Goal: Book appointment/travel/reservation

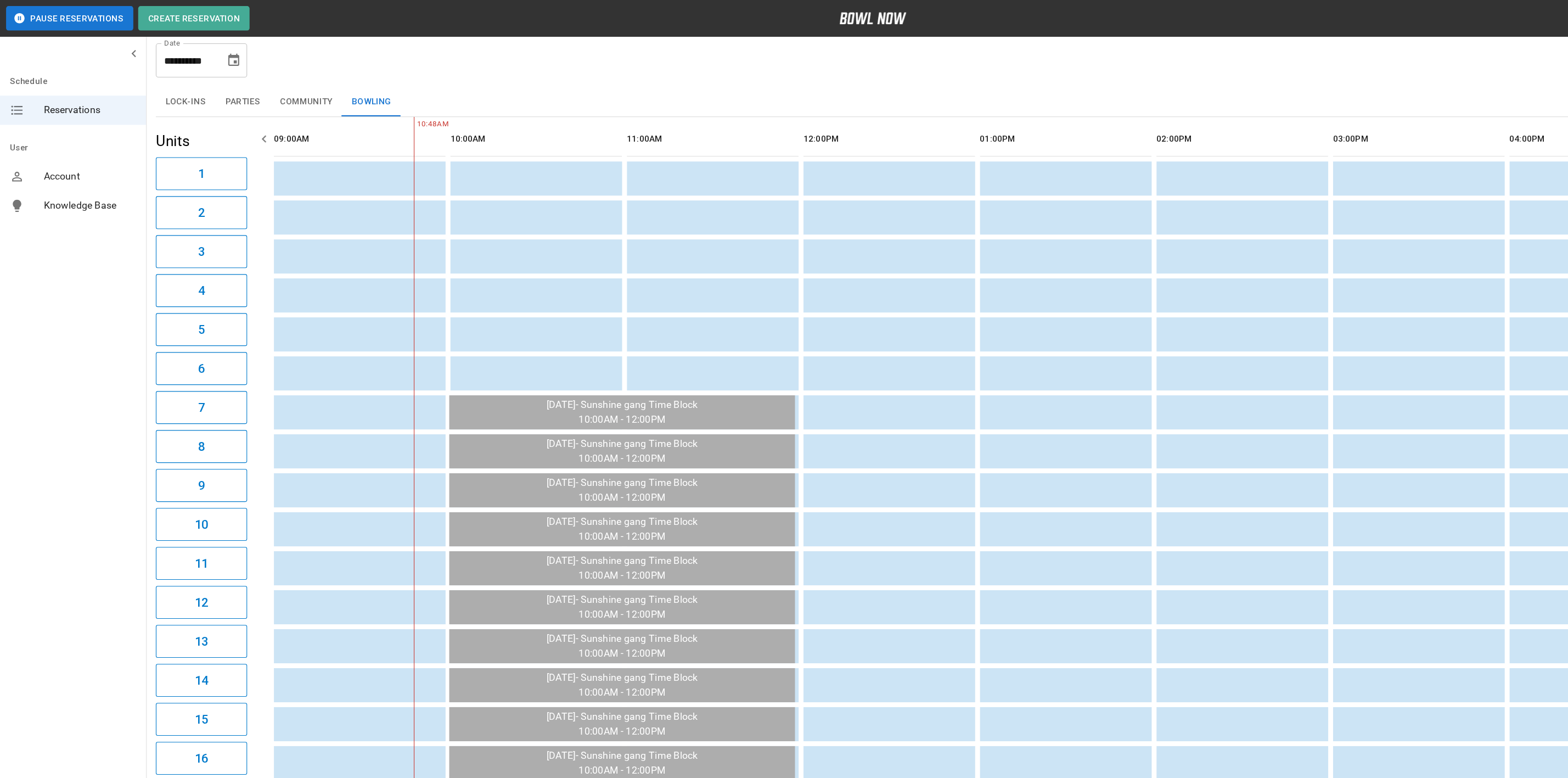
scroll to position [0, 648]
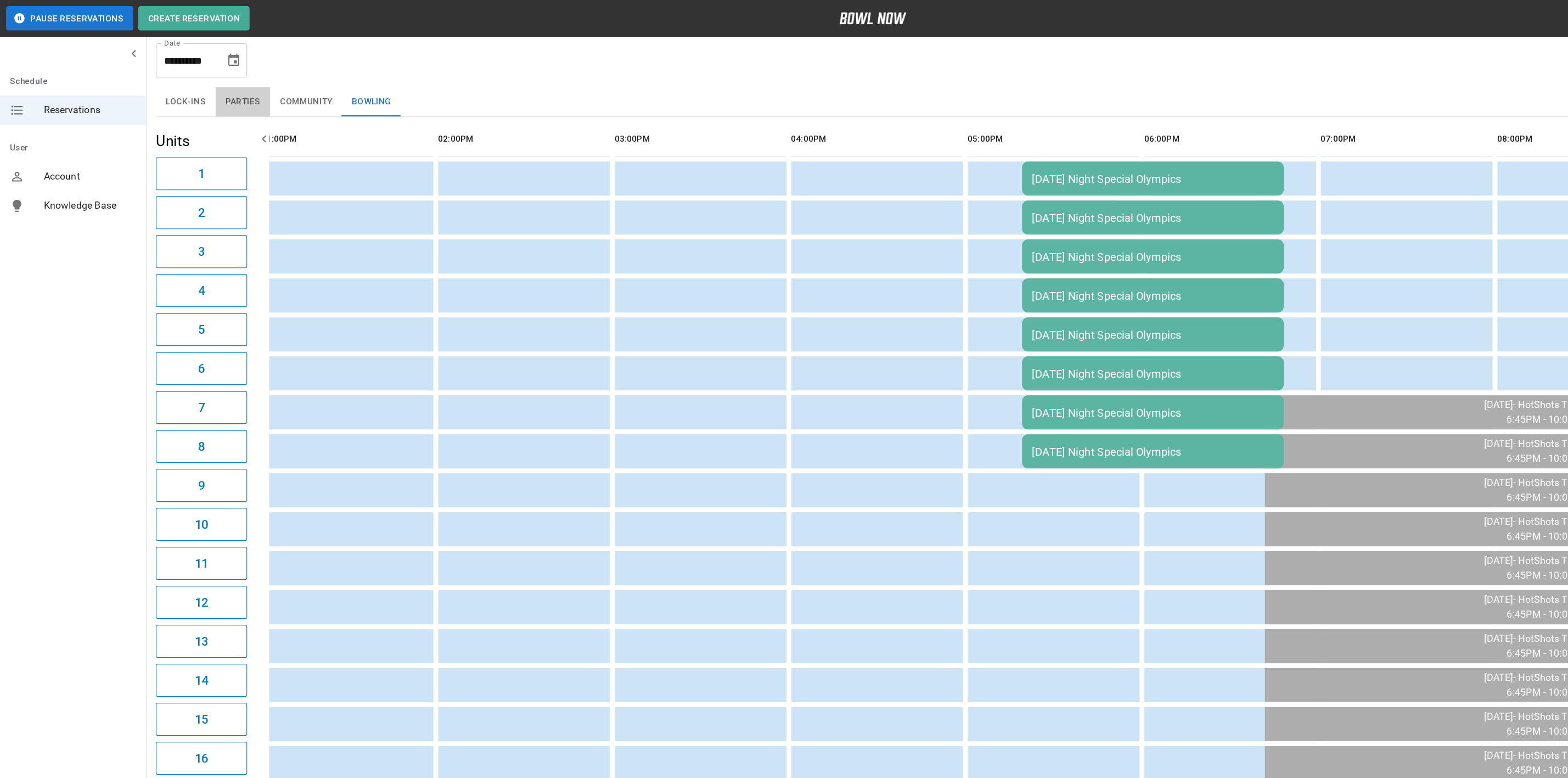
click at [224, 98] on button "Parties" at bounding box center [219, 91] width 49 height 26
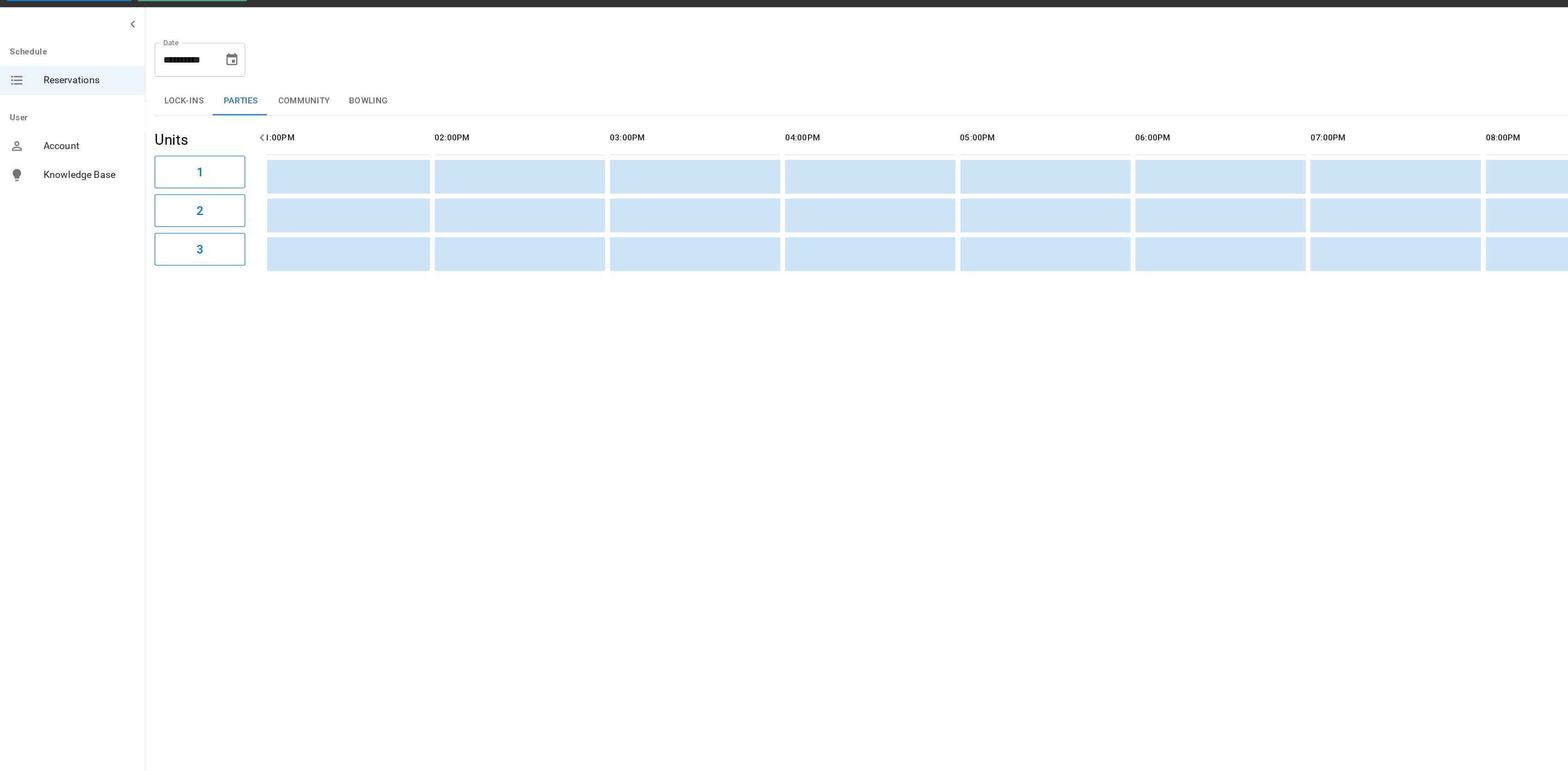
scroll to position [0, 158]
click at [216, 85] on button "Choose date, selected date is Sep 15, 2025" at bounding box center [210, 80] width 22 height 22
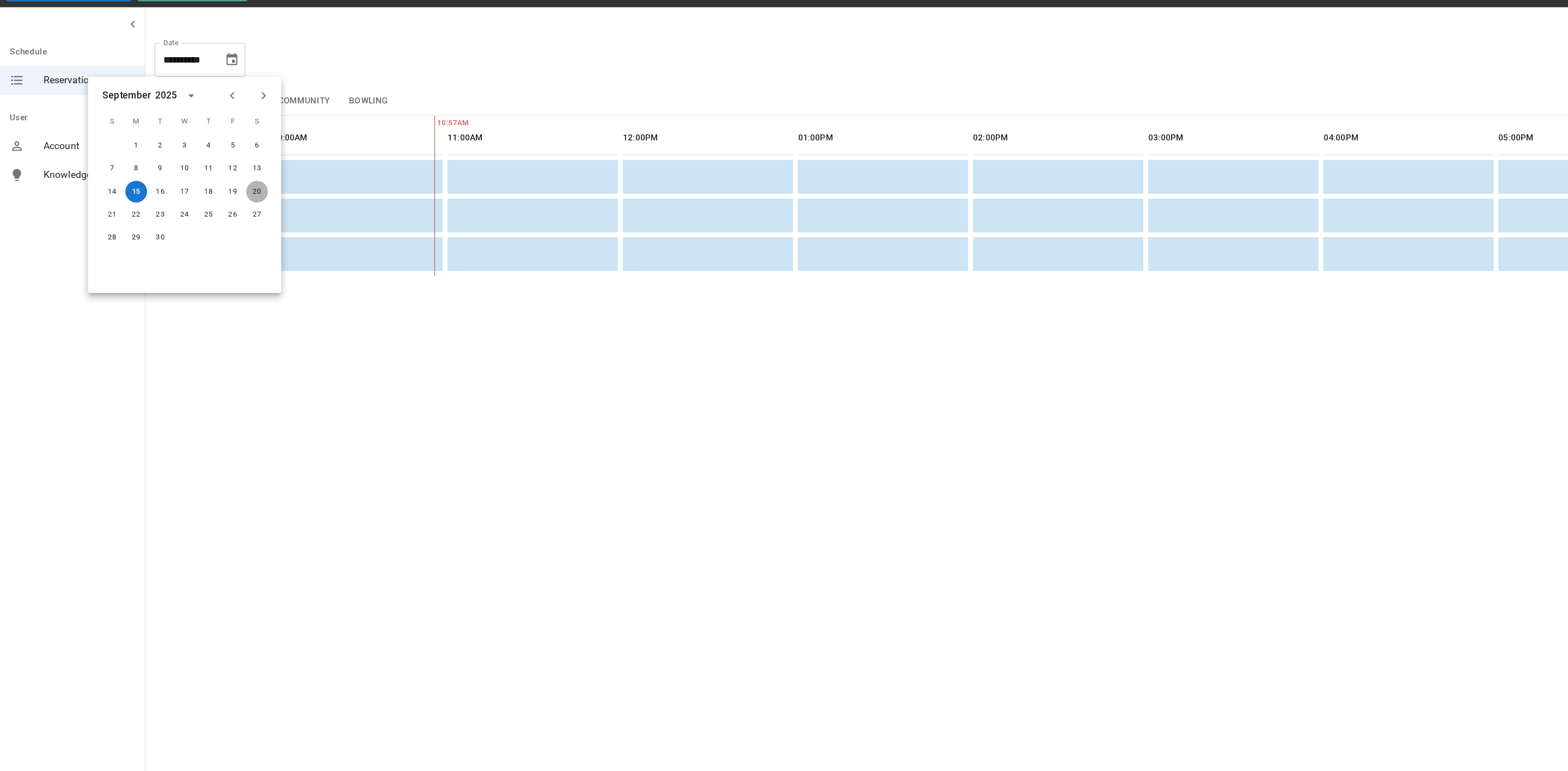
click at [232, 202] on button "20" at bounding box center [232, 198] width 20 height 20
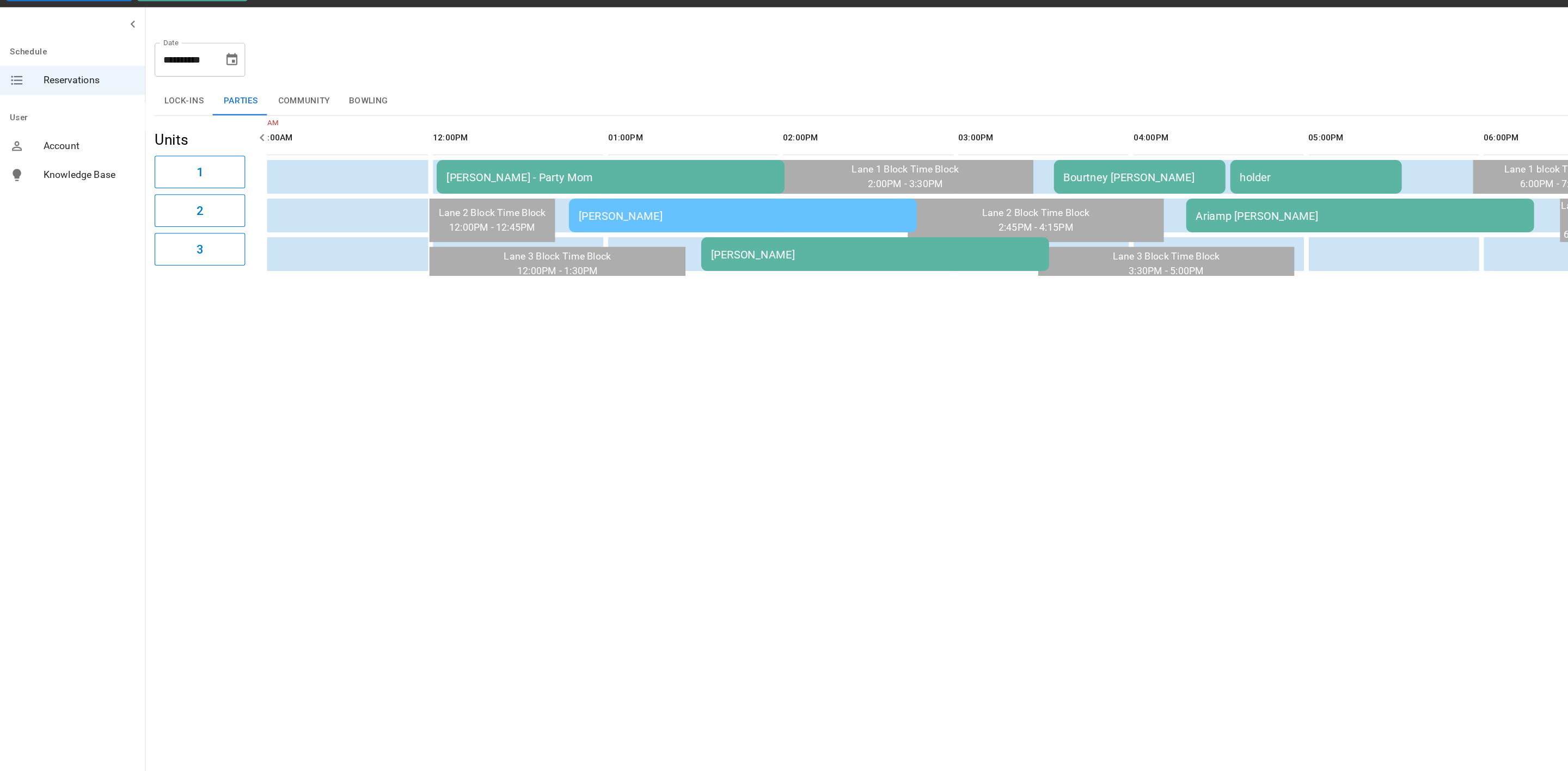
scroll to position [0, 330]
click at [458, 176] on td "[PERSON_NAME] - Party Mom" at bounding box center [549, 185] width 314 height 31
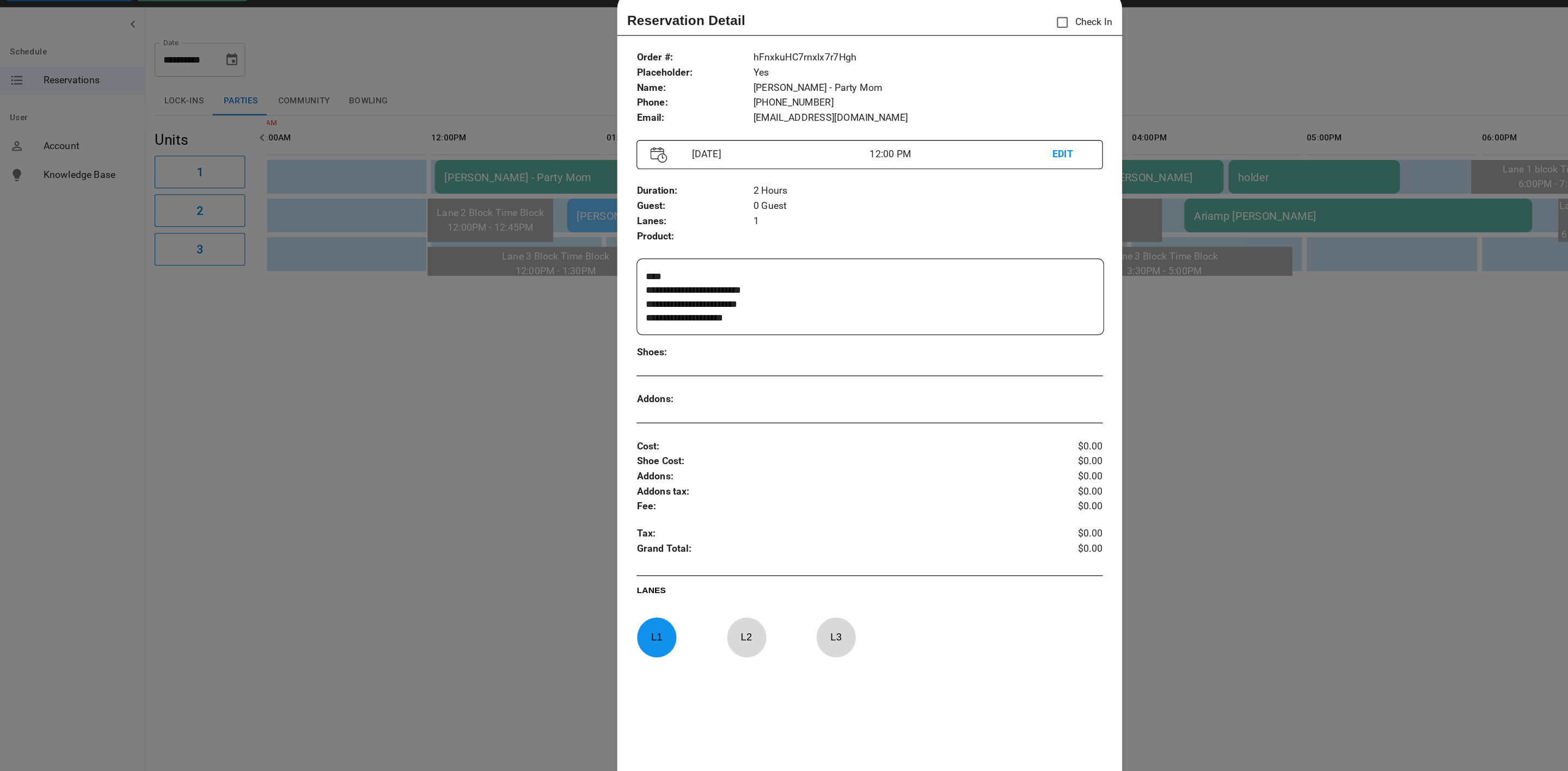
scroll to position [17, 0]
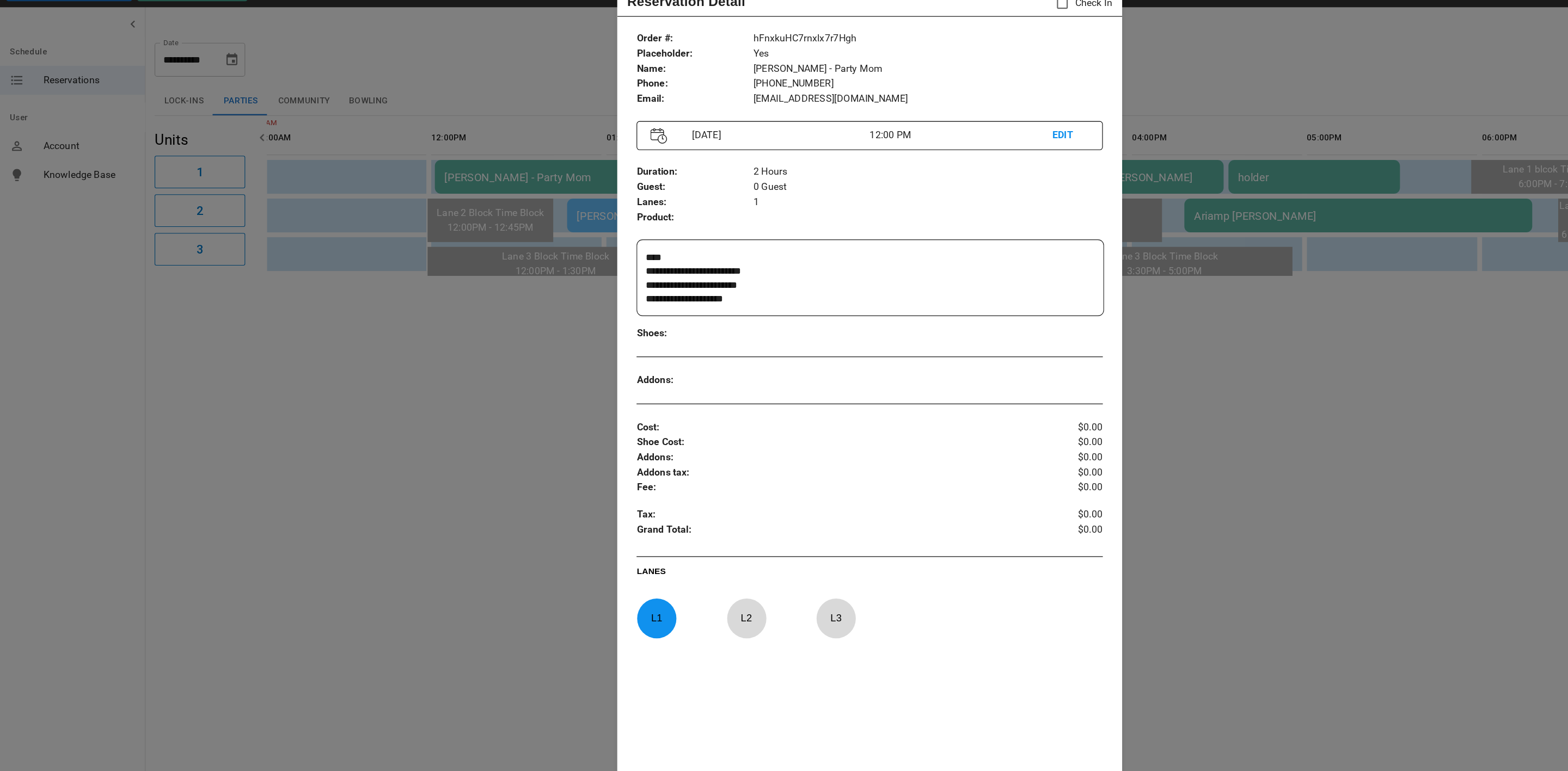
click at [350, 324] on div at bounding box center [784, 385] width 1568 height 771
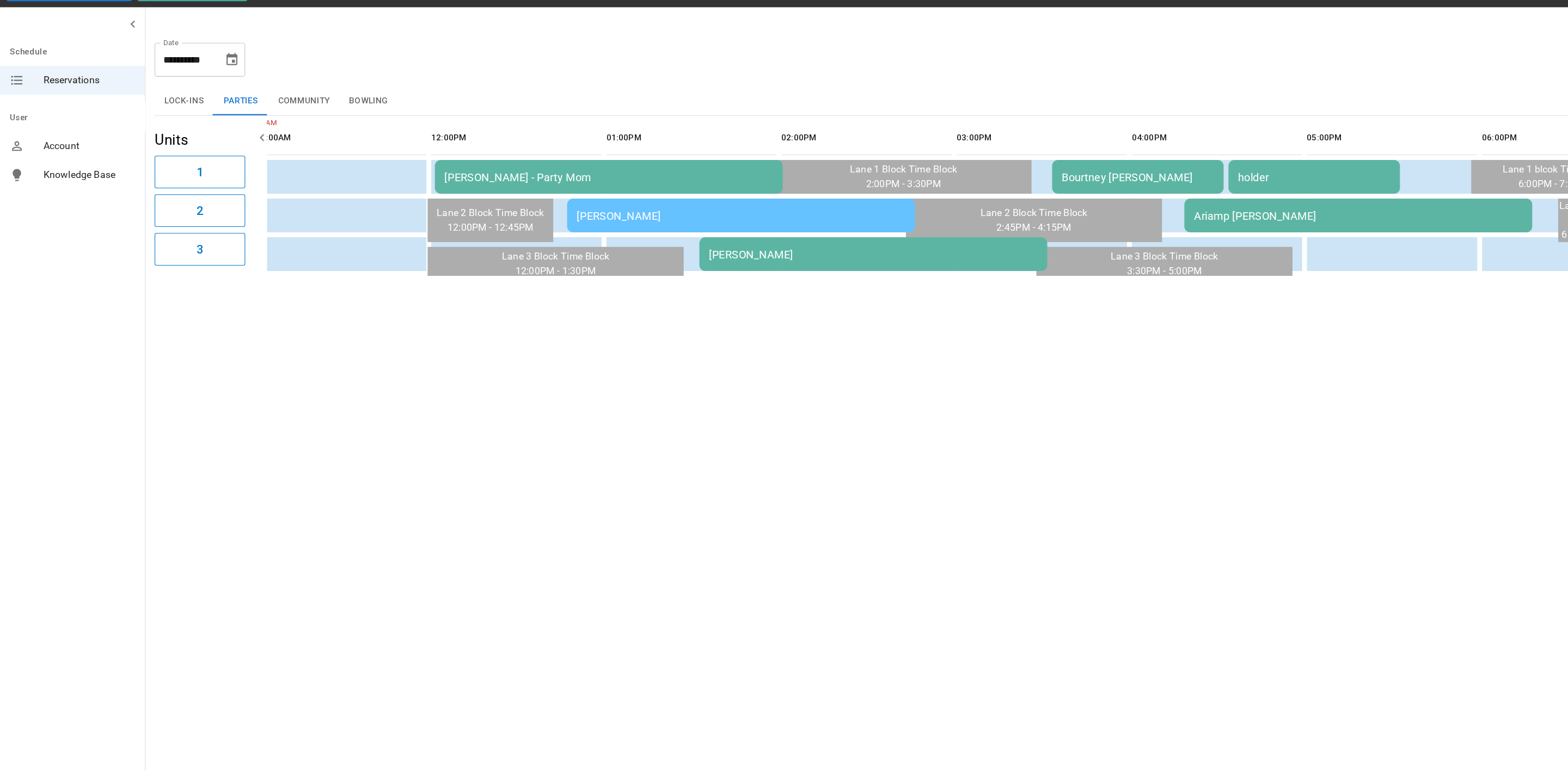
click at [544, 215] on div "[PERSON_NAME]" at bounding box center [668, 220] width 296 height 12
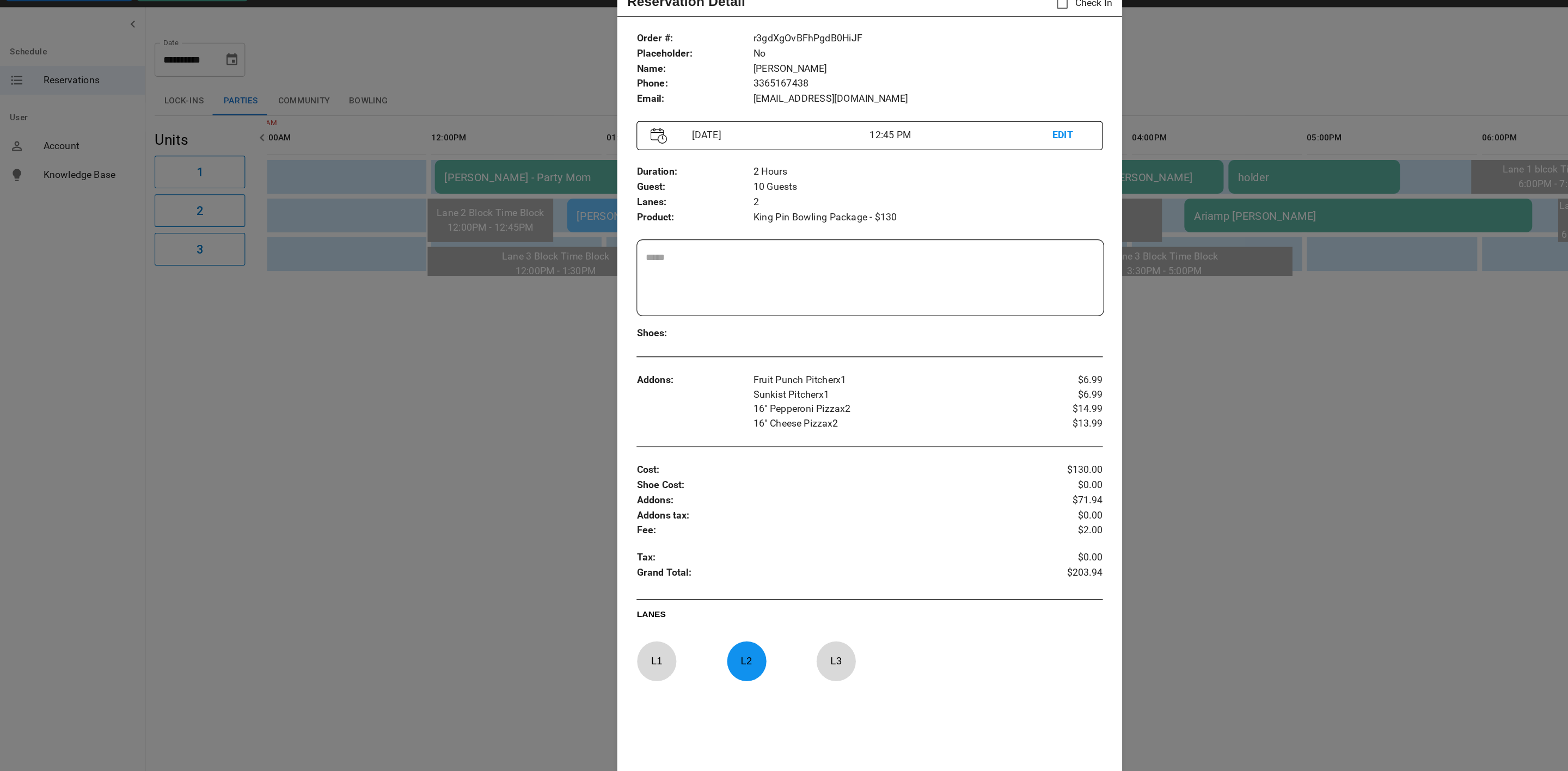
click at [421, 405] on div at bounding box center [784, 385] width 1568 height 771
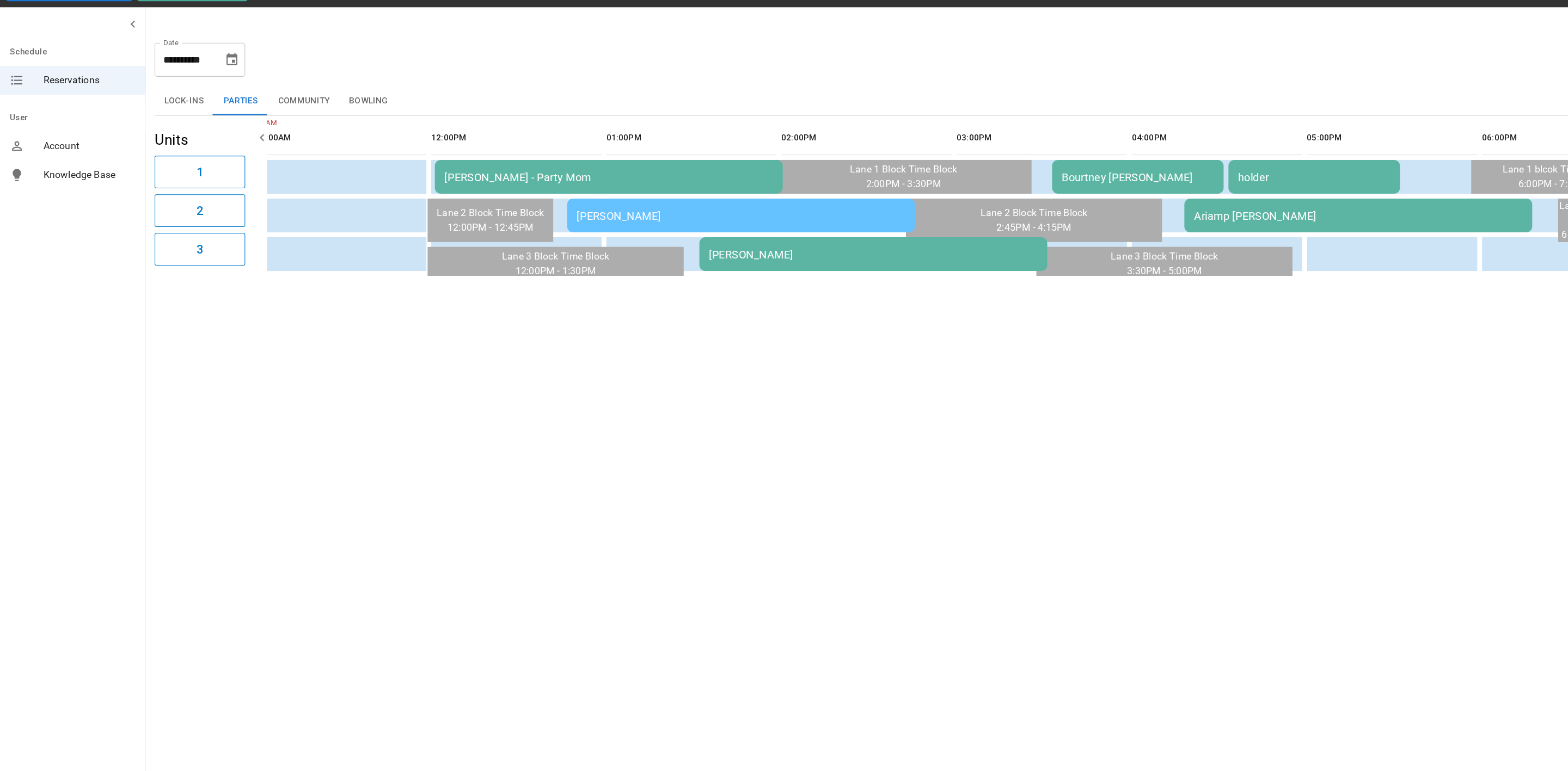
click at [651, 261] on td "[PERSON_NAME]" at bounding box center [787, 255] width 314 height 31
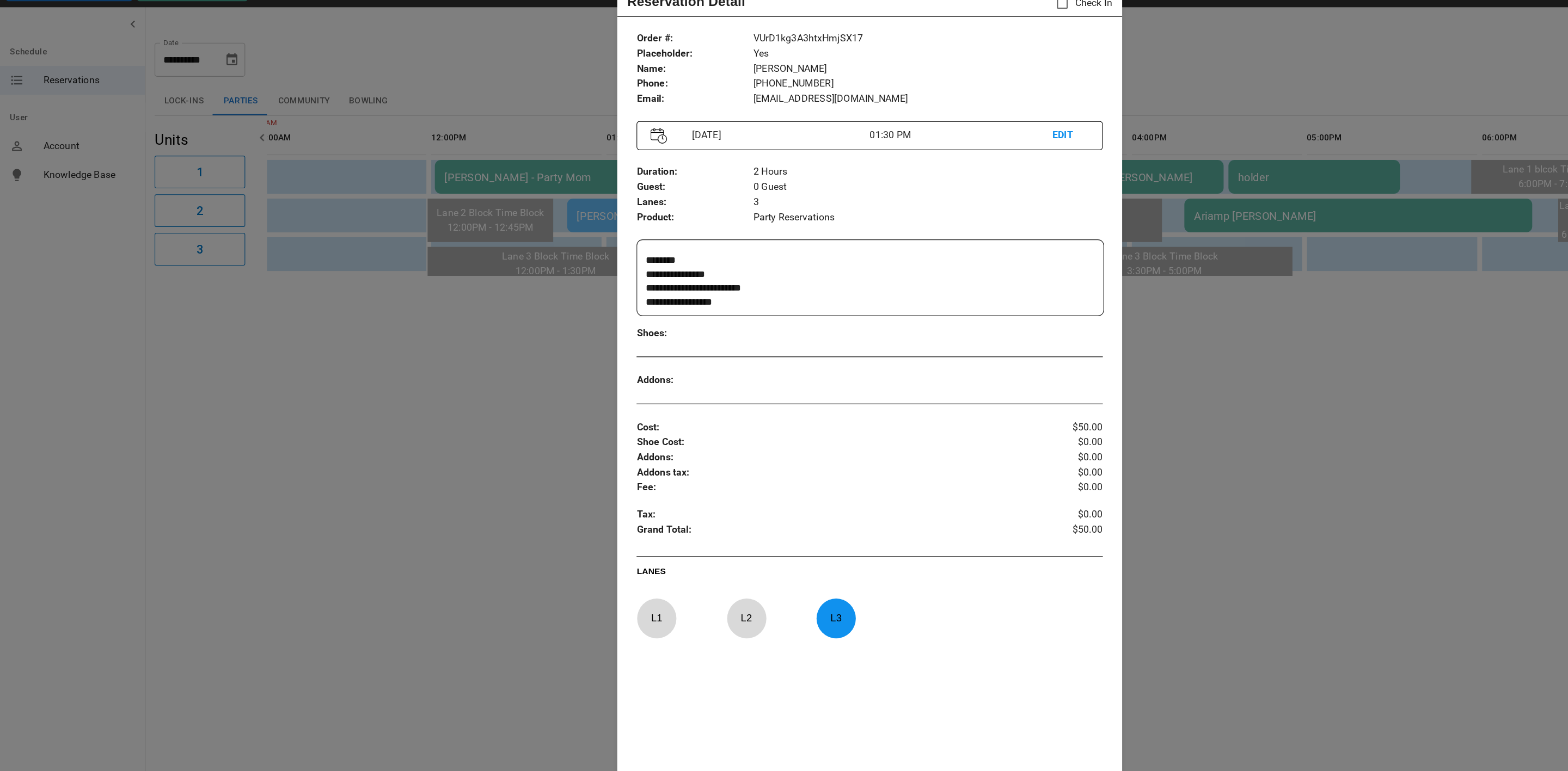
scroll to position [12, 0]
click at [480, 369] on div at bounding box center [784, 385] width 1568 height 771
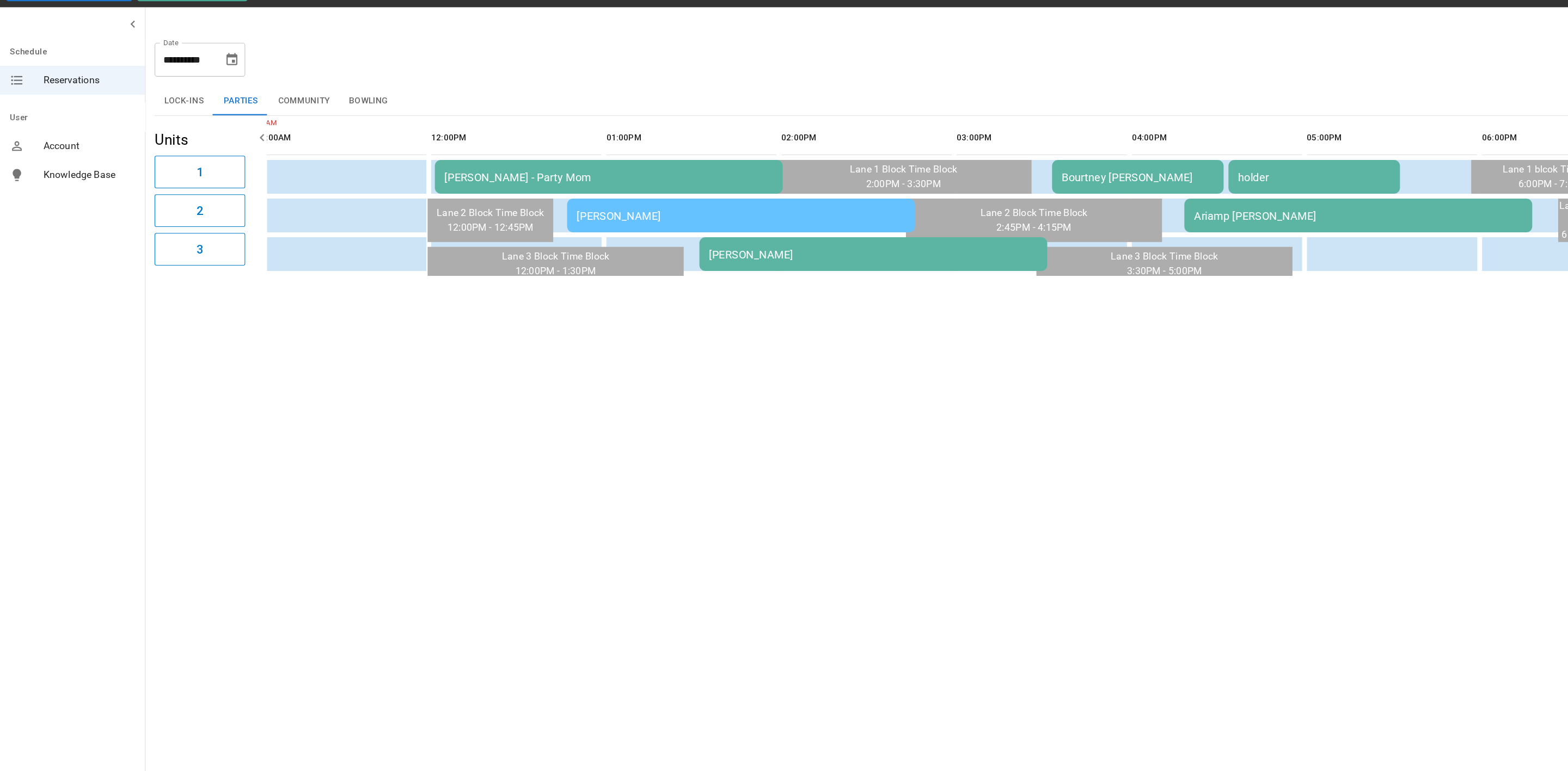
click at [1032, 173] on td "Bourtney [PERSON_NAME]" at bounding box center [1026, 185] width 155 height 31
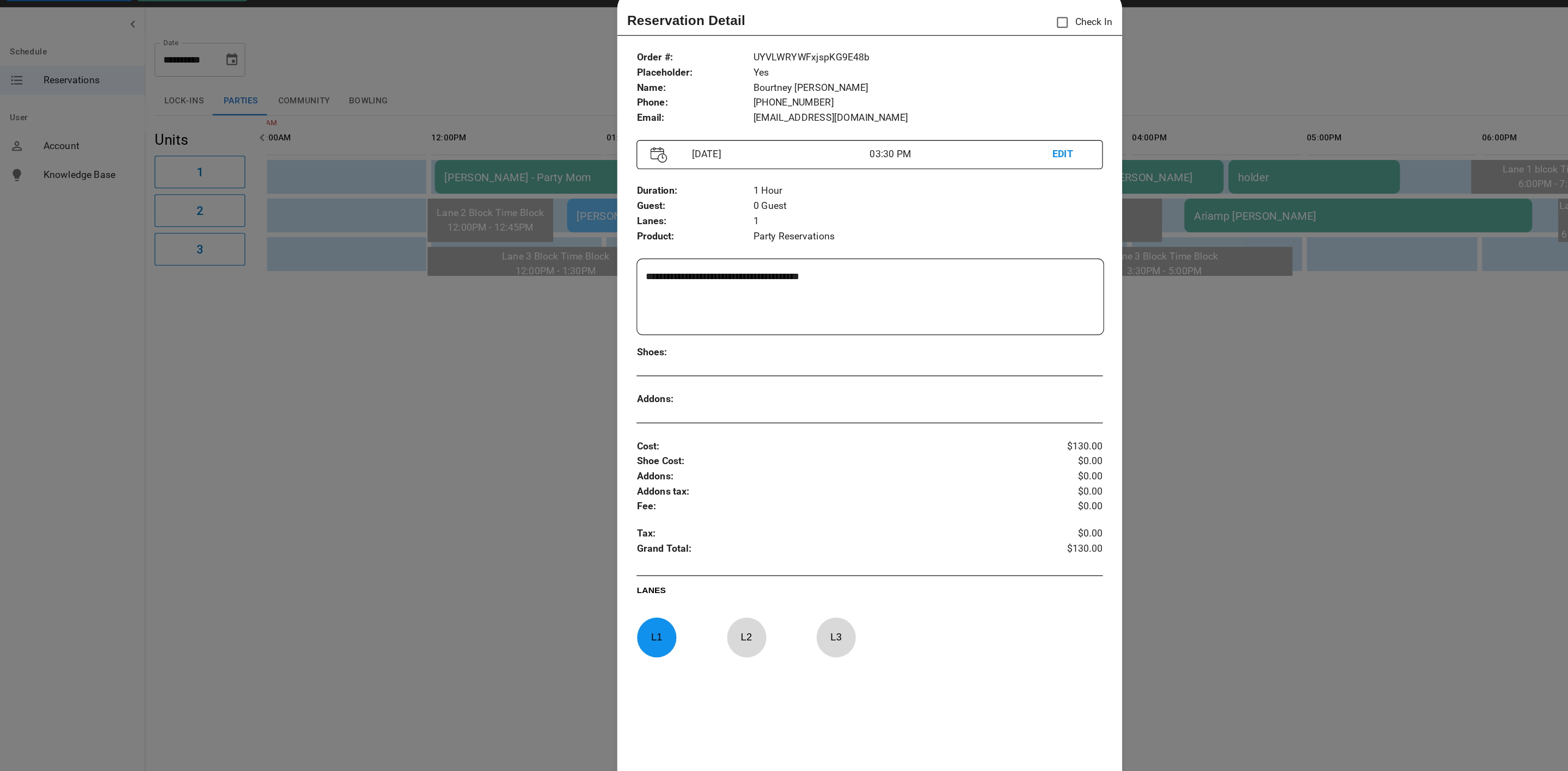
scroll to position [17, 0]
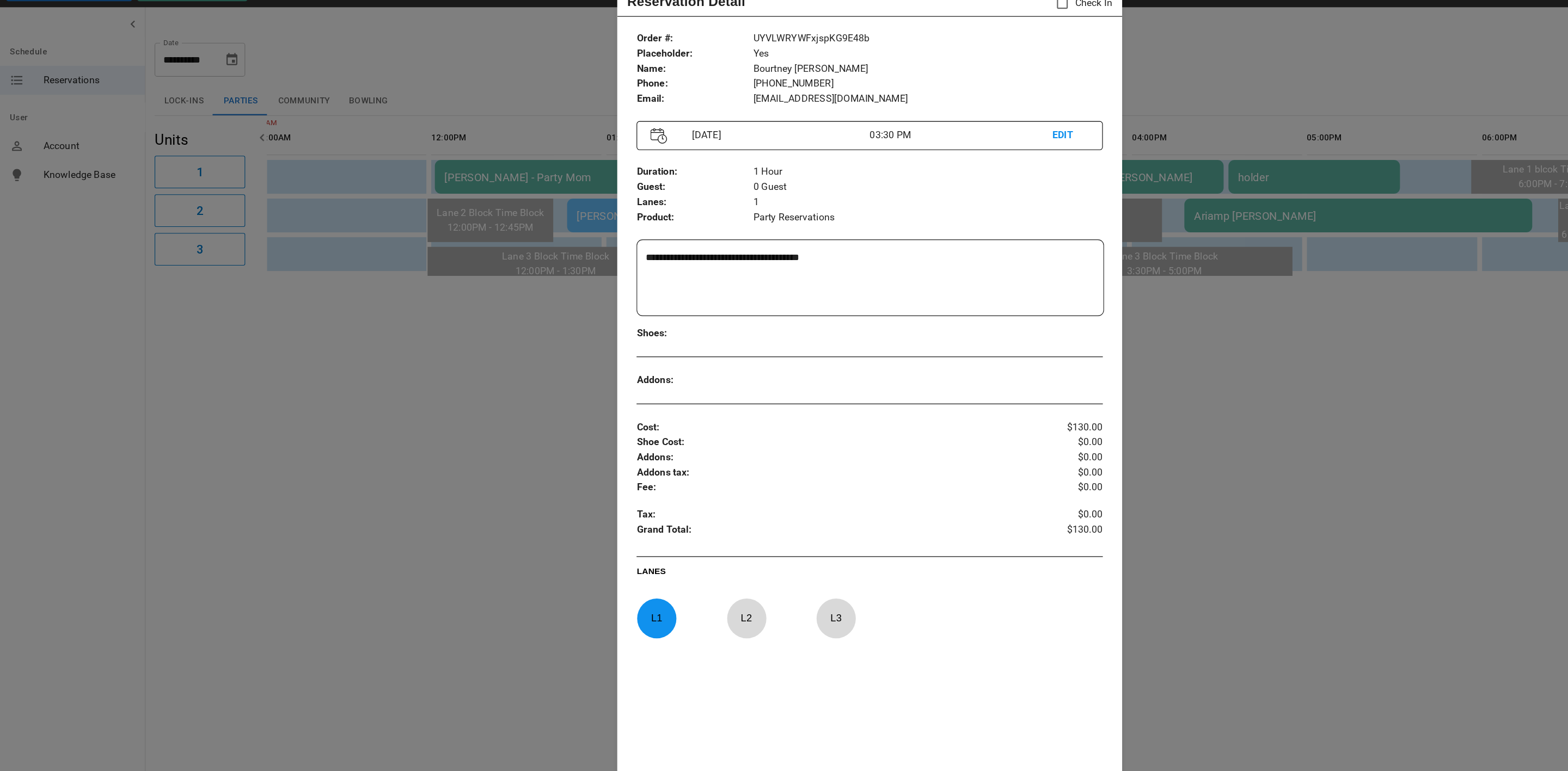
click at [500, 353] on div at bounding box center [784, 385] width 1568 height 771
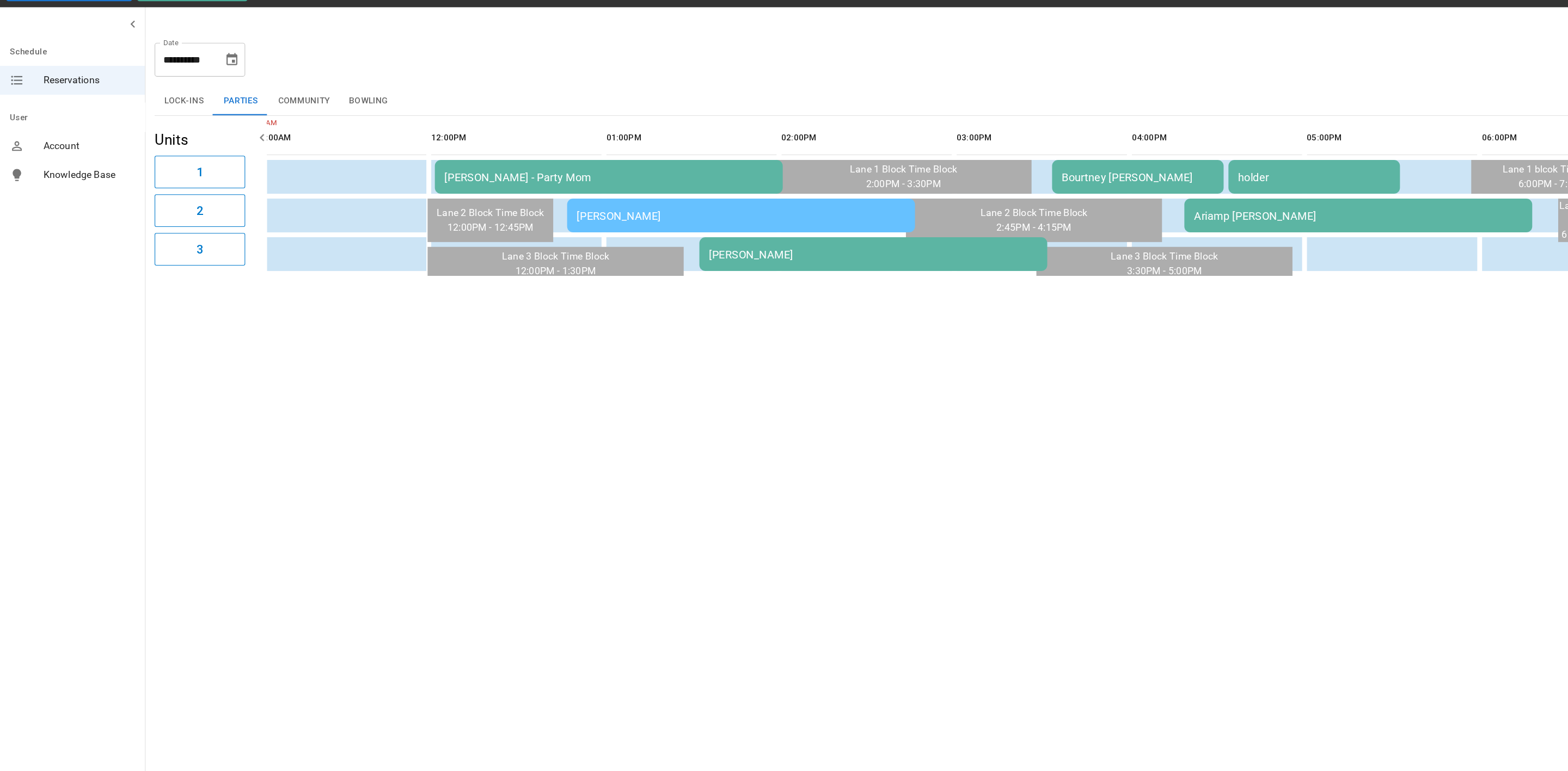
click at [1146, 229] on td "Ariamp [PERSON_NAME]" at bounding box center [1225, 220] width 314 height 31
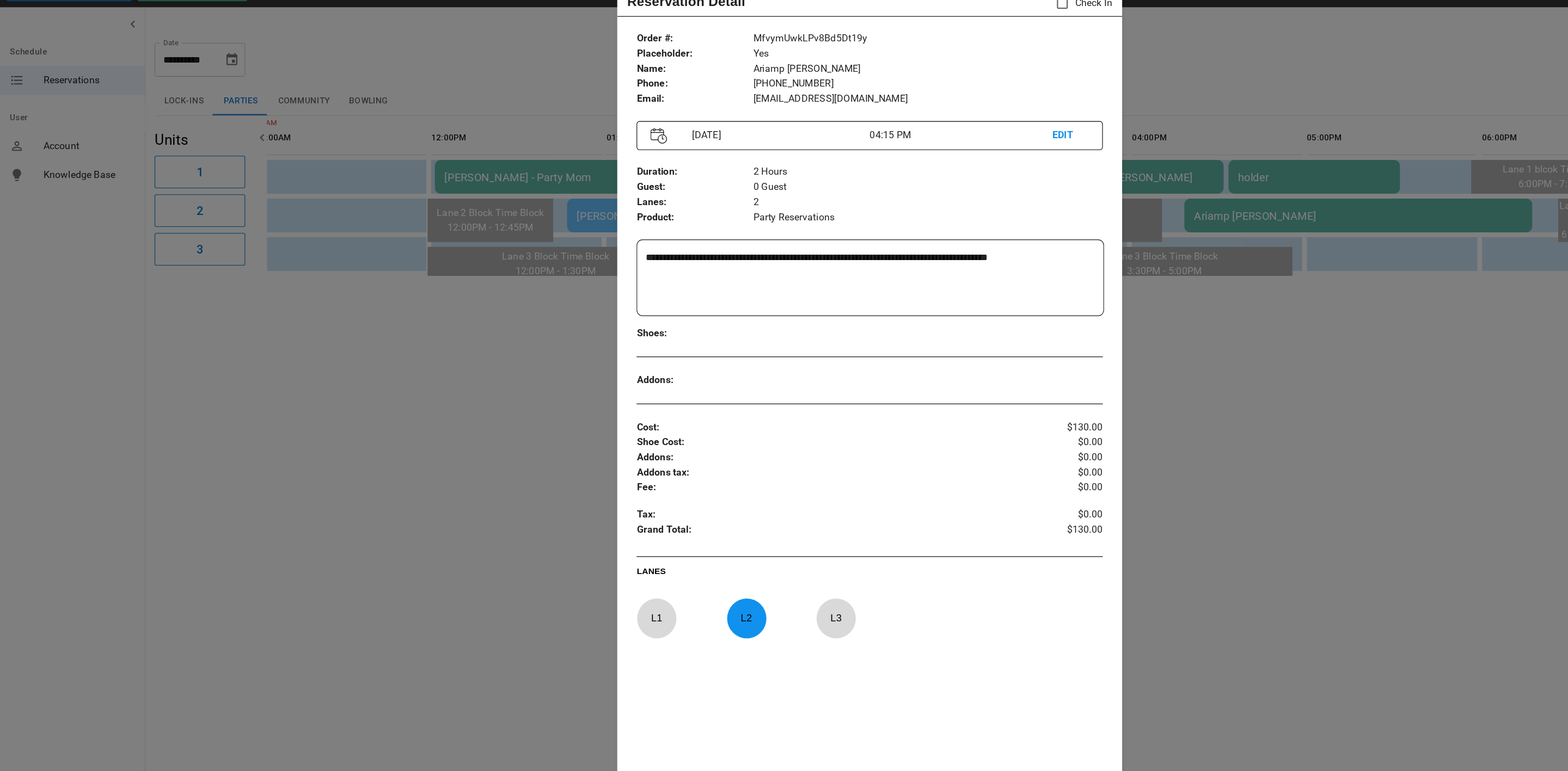
click at [454, 369] on div at bounding box center [784, 385] width 1568 height 771
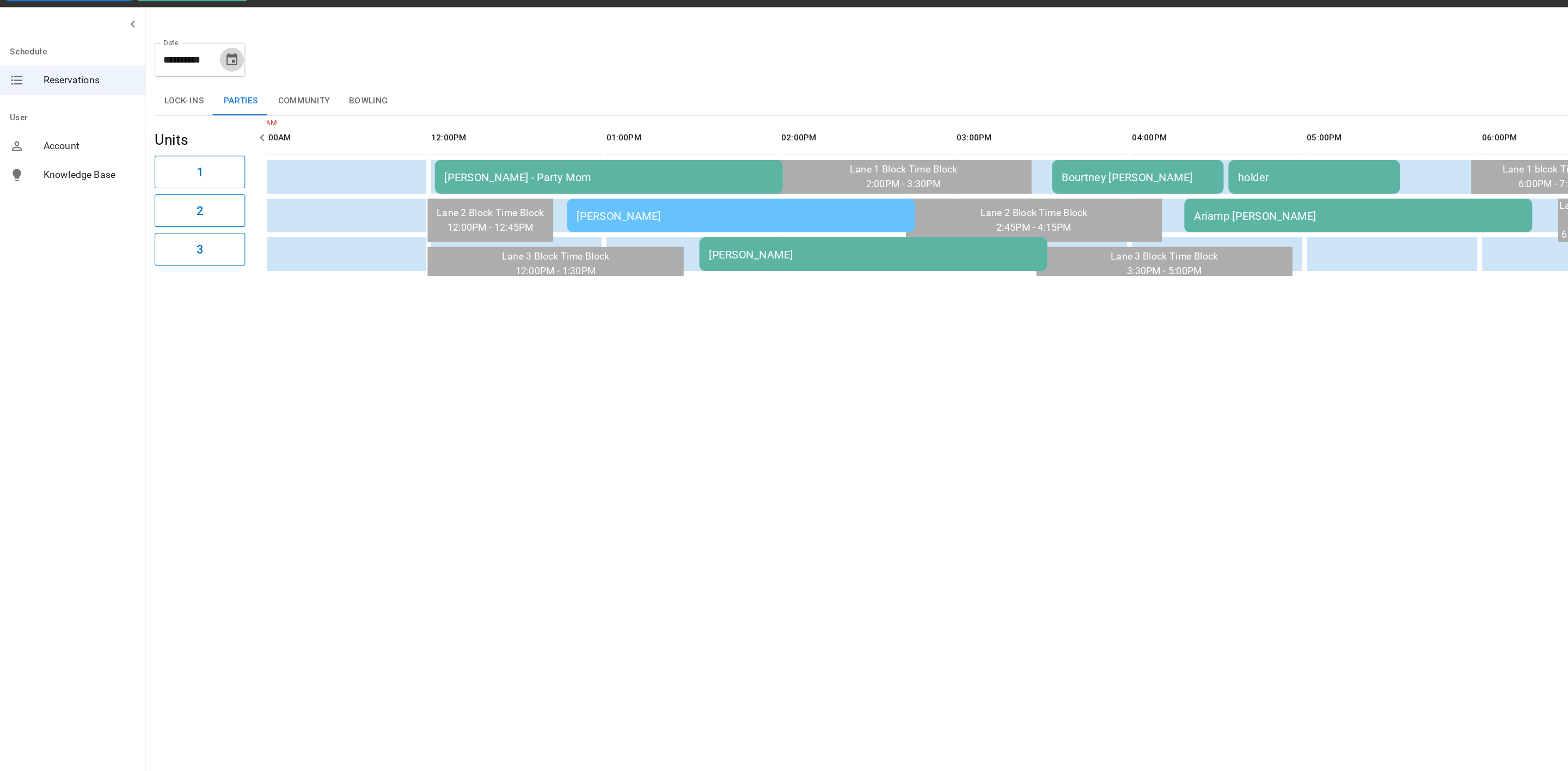
click at [211, 78] on icon "Choose date, selected date is Sep 20, 2025" at bounding box center [209, 80] width 13 height 13
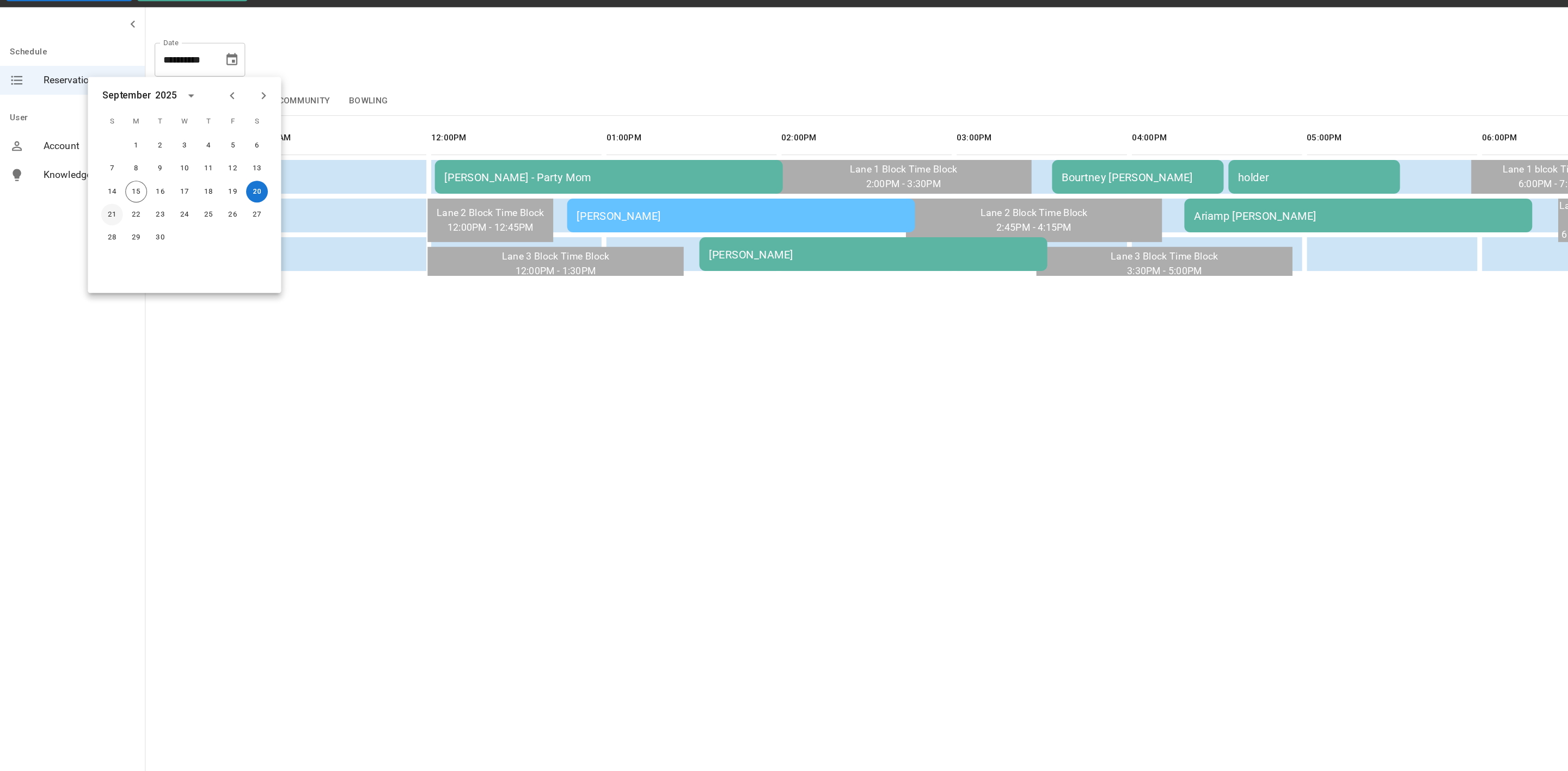
click at [100, 220] on button "21" at bounding box center [101, 220] width 20 height 20
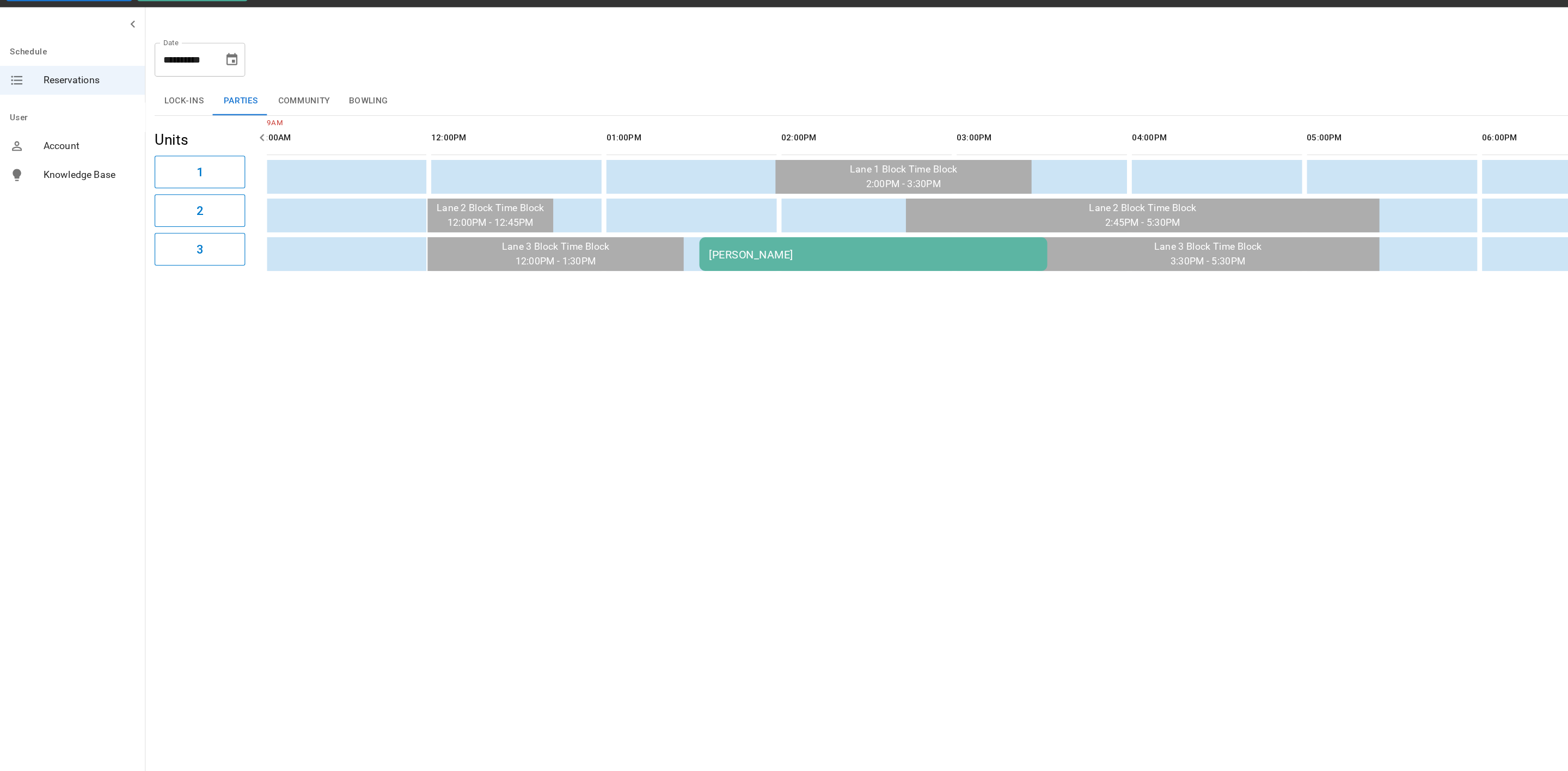
click at [686, 260] on td "[PERSON_NAME]" at bounding box center [787, 255] width 314 height 31
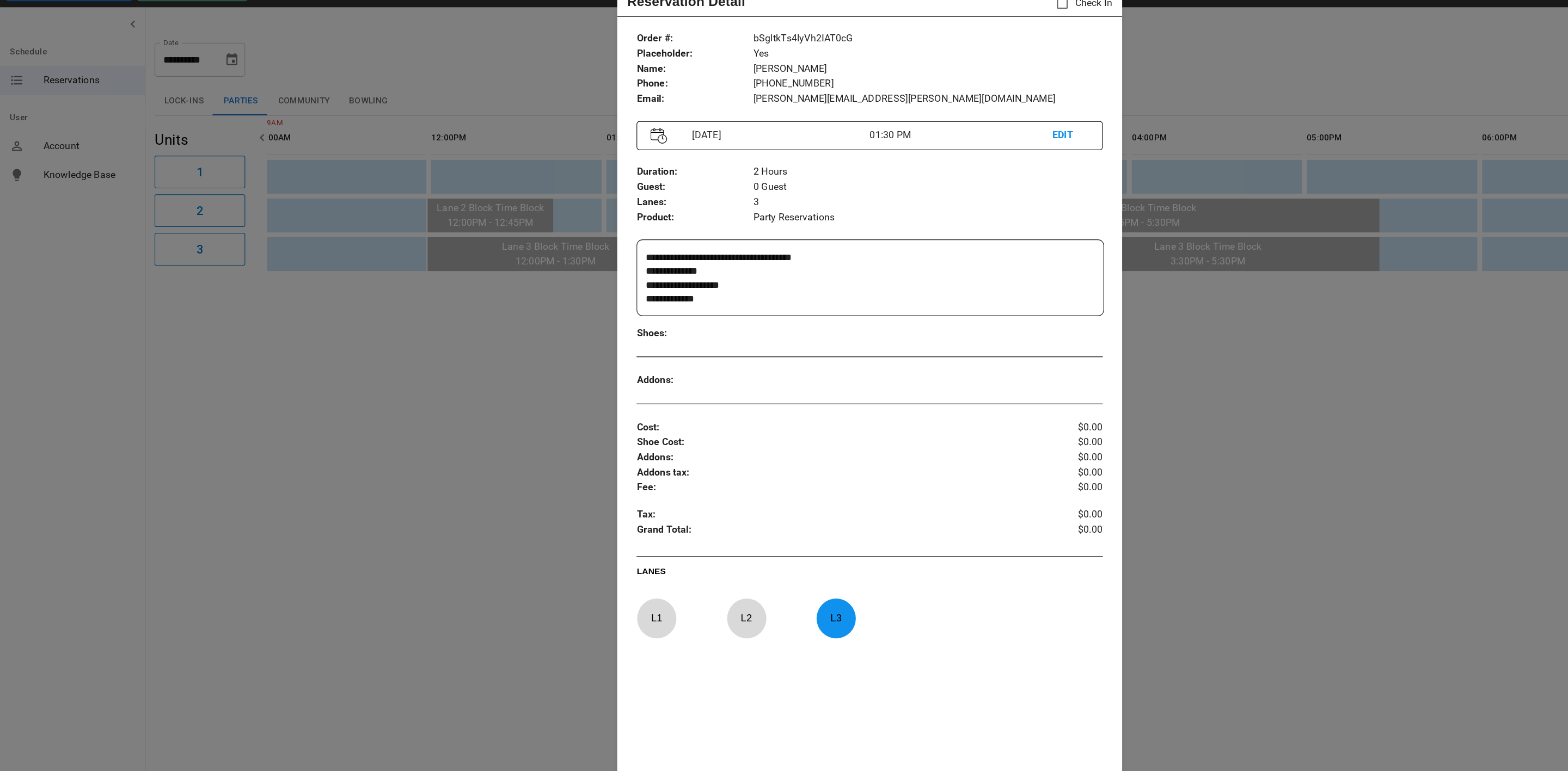
drag, startPoint x: 450, startPoint y: 374, endPoint x: 381, endPoint y: 271, distance: 124.0
click at [450, 374] on div at bounding box center [784, 385] width 1568 height 771
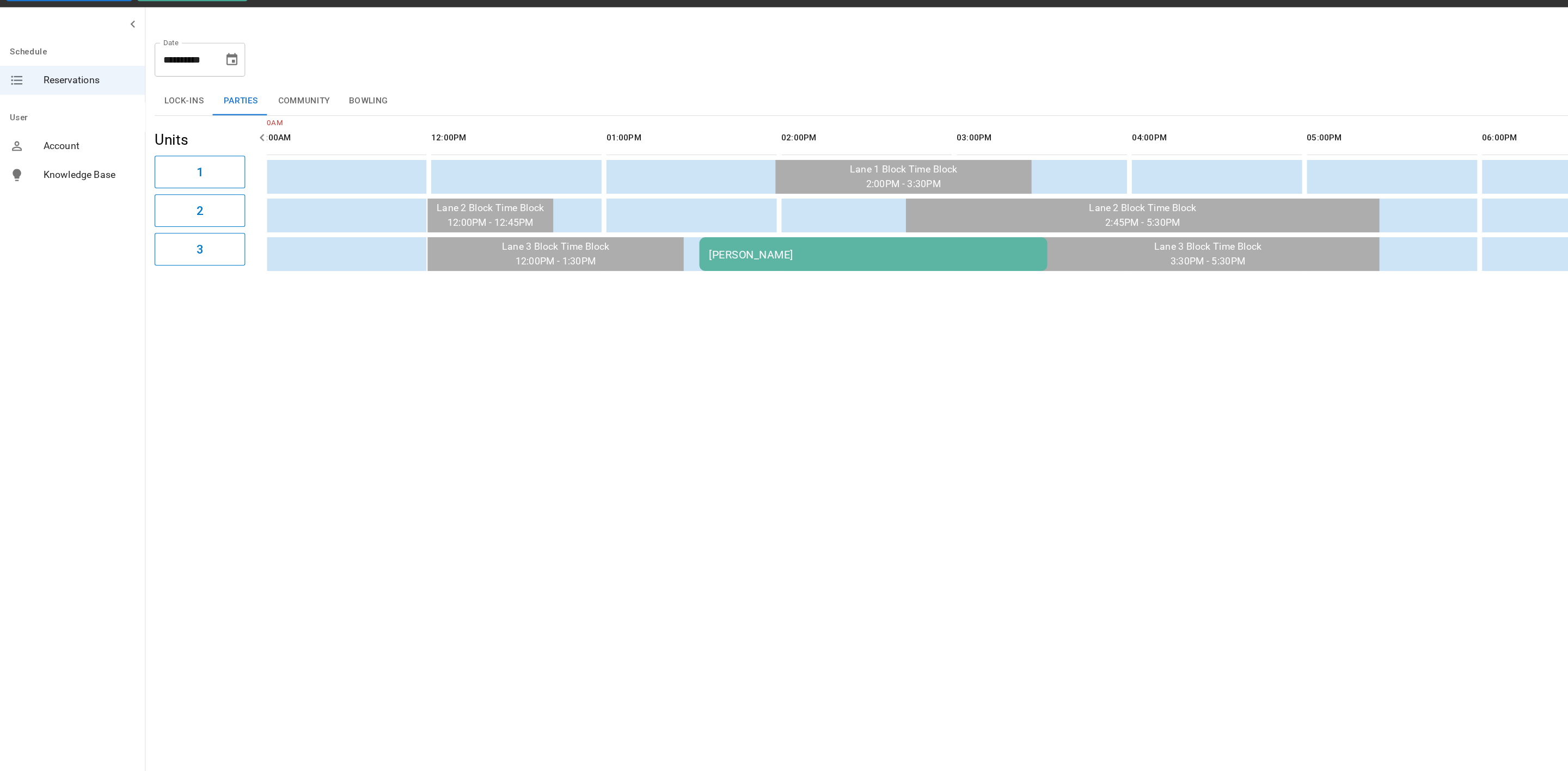
click at [209, 85] on icon "Choose date, selected date is Sep 21, 2025" at bounding box center [209, 80] width 13 height 13
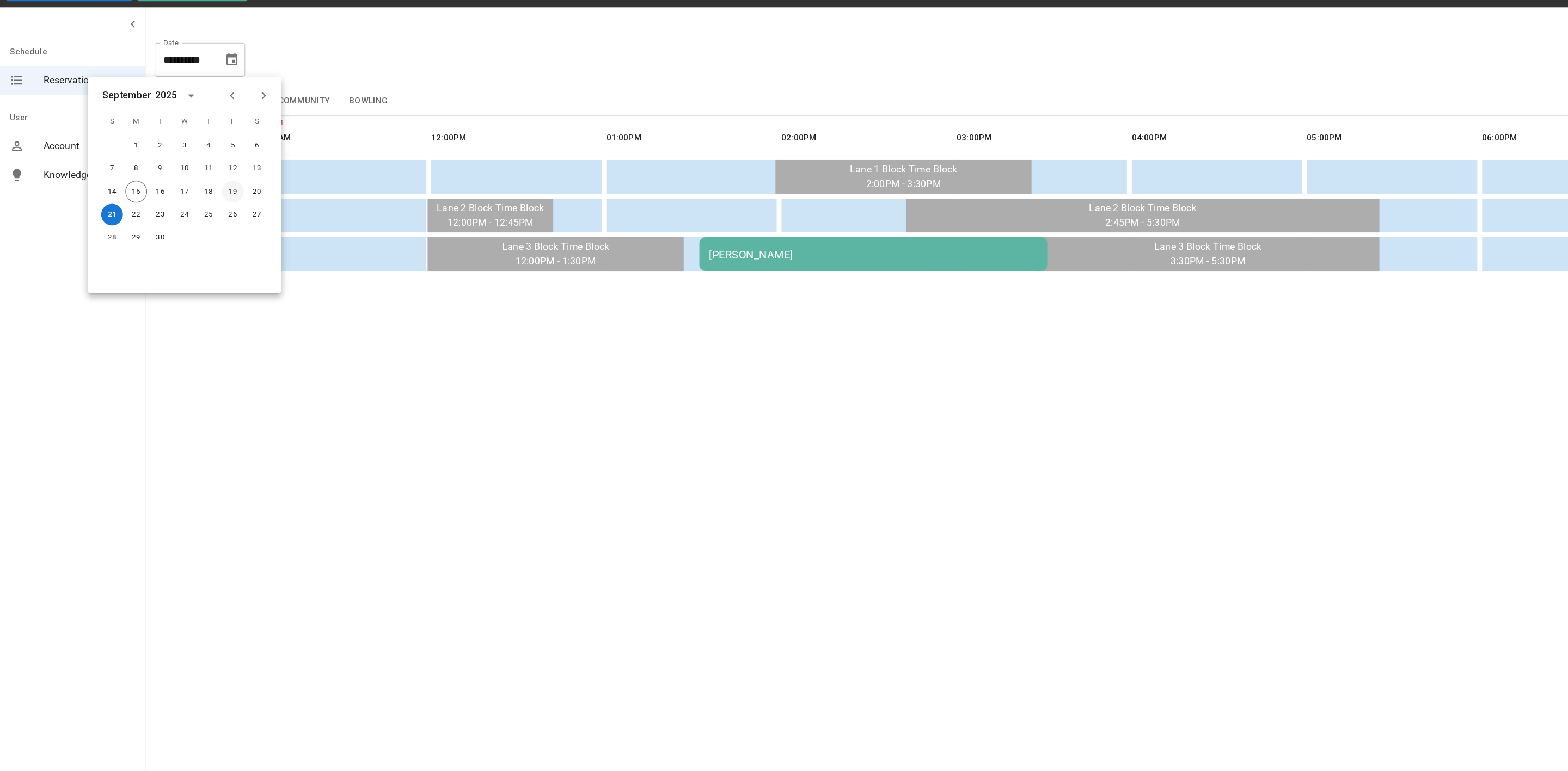
click at [213, 200] on button "19" at bounding box center [210, 198] width 20 height 20
type input "**********"
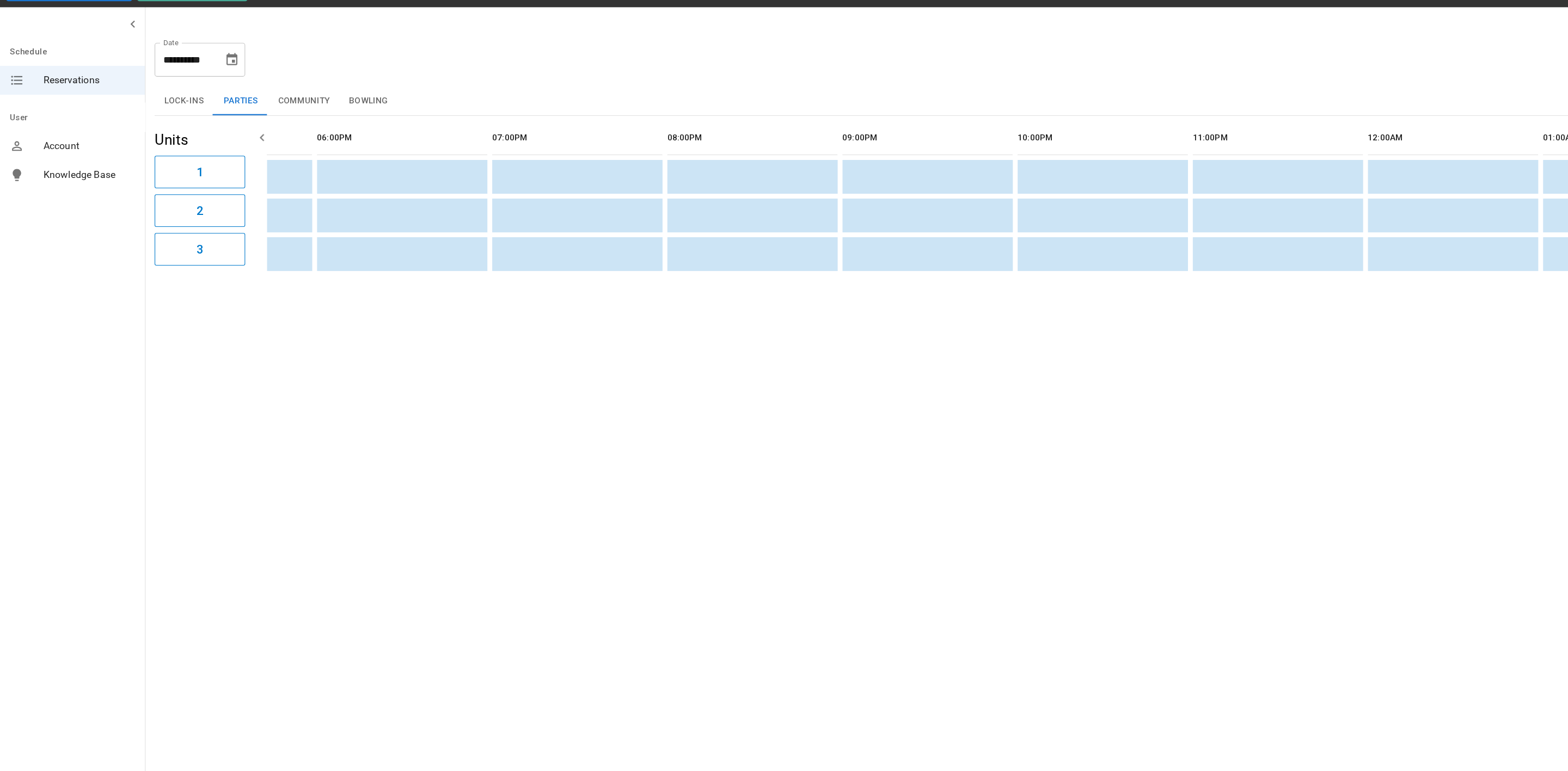
scroll to position [0, 0]
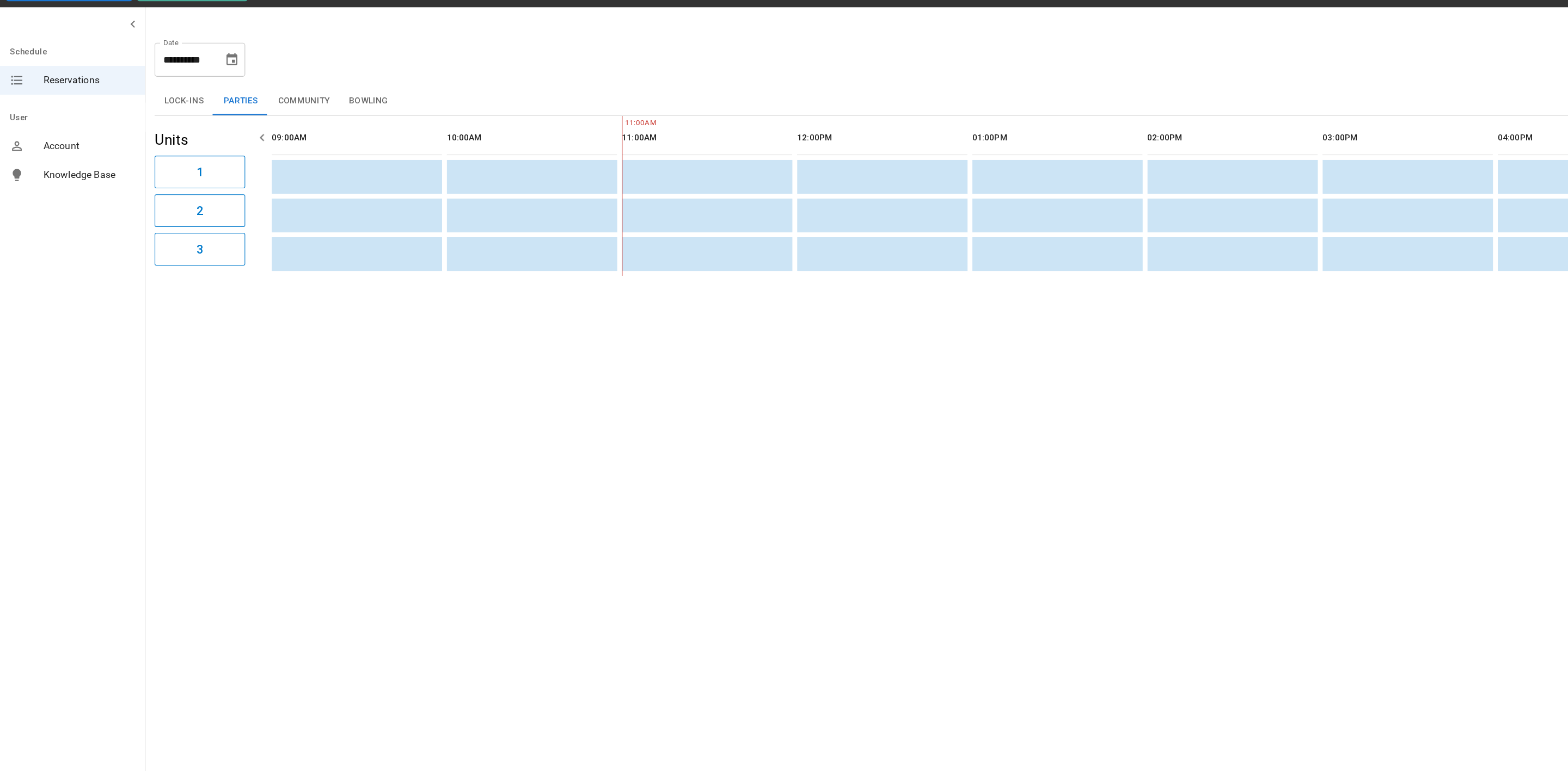
click at [538, 78] on div "**********" at bounding box center [849, 75] width 1420 height 39
